Goal: Task Accomplishment & Management: Use online tool/utility

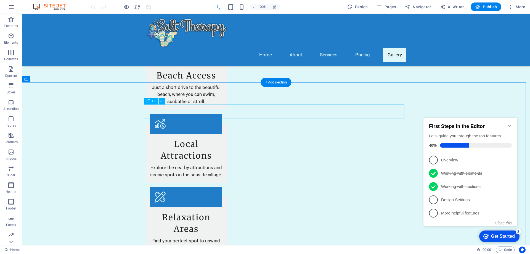
scroll to position [663, 0]
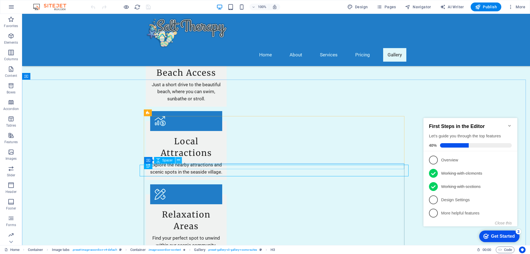
click at [177, 160] on icon at bounding box center [178, 160] width 3 height 6
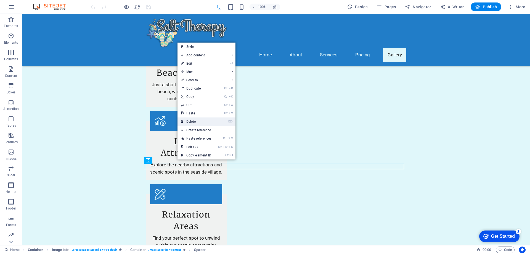
click at [196, 119] on link "⌦ Delete" at bounding box center [196, 121] width 37 height 8
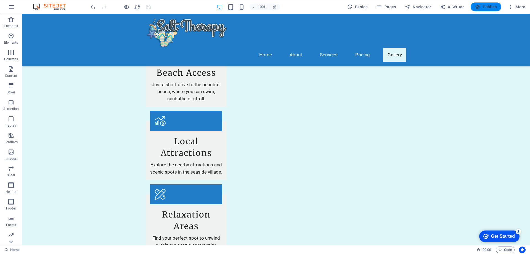
click at [488, 7] on span "Publish" at bounding box center [486, 7] width 22 height 6
